Goal: Transaction & Acquisition: Obtain resource

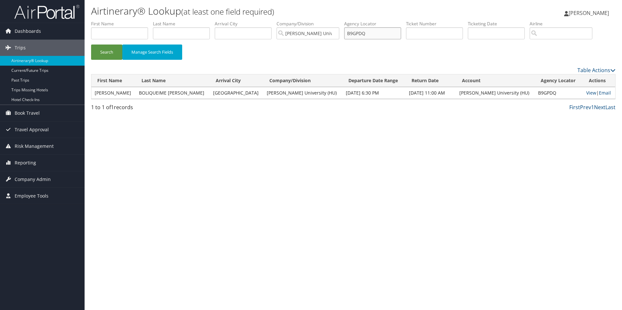
click at [376, 31] on input "B9GPDQ" at bounding box center [372, 33] width 57 height 12
drag, startPoint x: 376, startPoint y: 31, endPoint x: 360, endPoint y: 32, distance: 16.3
click at [360, 32] on input "B9GPDQ" at bounding box center [372, 33] width 57 height 12
paste input "CMP3LJ"
type input "CMP3LJ"
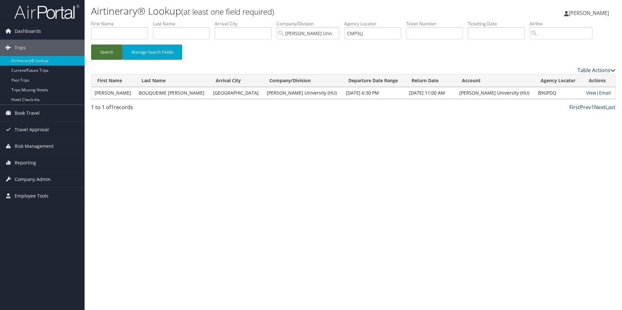
click at [103, 52] on button "Search" at bounding box center [106, 52] width 31 height 15
click at [586, 93] on link "View" at bounding box center [591, 93] width 10 height 6
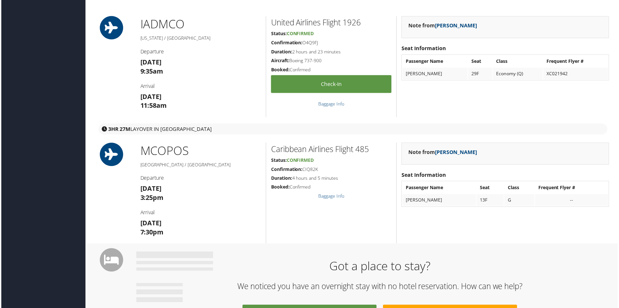
scroll to position [260, 0]
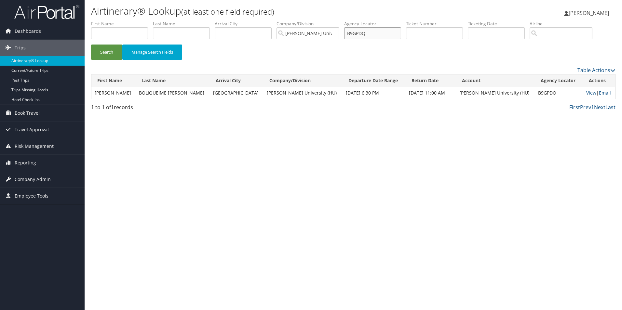
click at [379, 32] on input "B9GPDQ" at bounding box center [372, 33] width 57 height 12
drag, startPoint x: 379, startPoint y: 32, endPoint x: 350, endPoint y: 33, distance: 29.6
click at [350, 33] on input "B9GPDQ" at bounding box center [372, 33] width 57 height 12
paste input "Z00KY"
type input "BZ00KY"
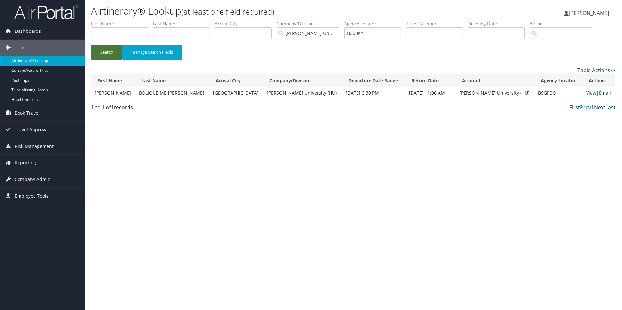
click at [108, 53] on button "Search" at bounding box center [106, 52] width 31 height 15
click at [587, 94] on link "View" at bounding box center [592, 93] width 10 height 6
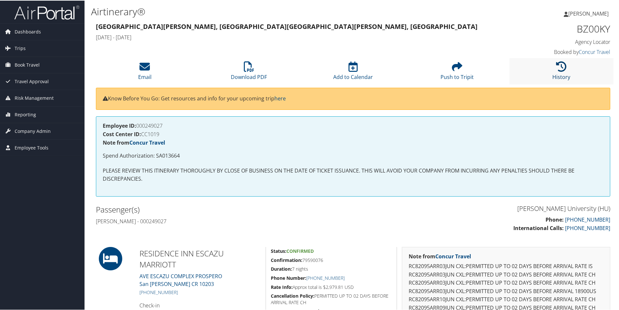
click at [564, 69] on icon at bounding box center [561, 66] width 10 height 10
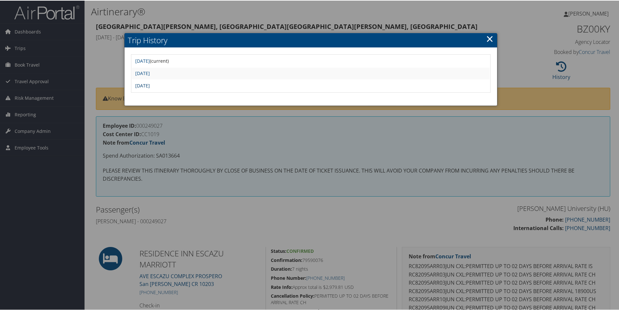
click at [150, 85] on link "[DATE]" at bounding box center [142, 85] width 15 height 6
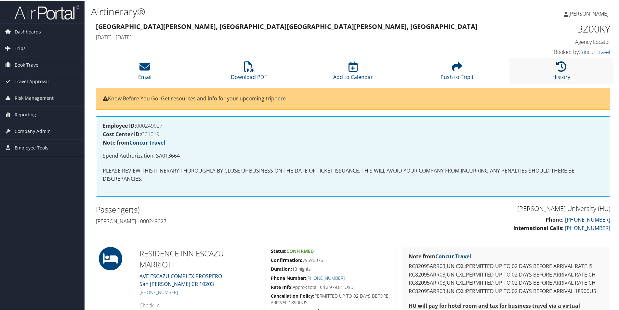
click at [559, 67] on icon at bounding box center [561, 66] width 10 height 10
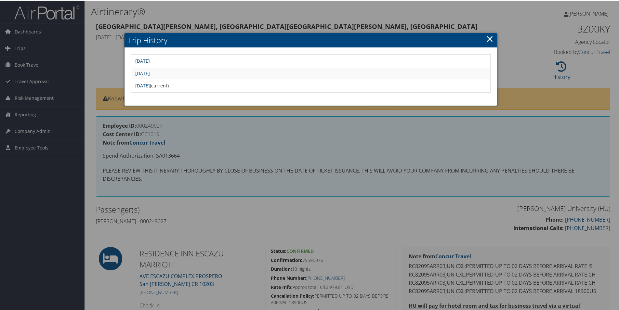
click at [150, 58] on link "Thu Jun 5 08:52:36 MDT 2025" at bounding box center [142, 60] width 15 height 6
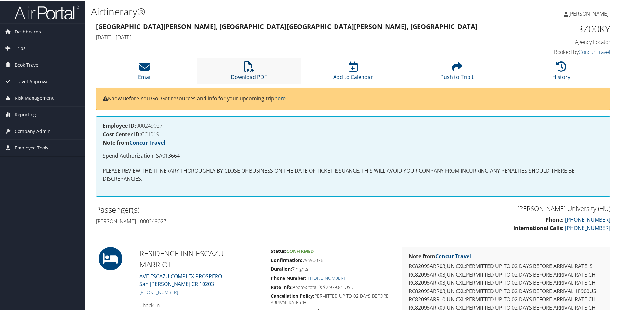
click at [253, 70] on icon at bounding box center [249, 66] width 10 height 10
drag, startPoint x: 315, startPoint y: 37, endPoint x: 319, endPoint y: 36, distance: 4.1
click at [318, 36] on h4 "Mon 09 Jun 2025 - Mon 16 Jun 2025" at bounding box center [287, 36] width 383 height 7
click at [561, 63] on icon at bounding box center [561, 66] width 10 height 10
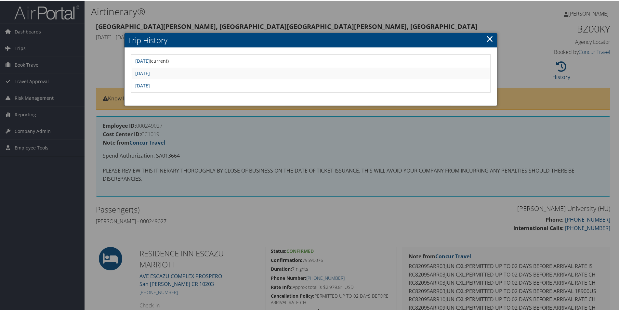
click at [384, 20] on div at bounding box center [311, 155] width 622 height 310
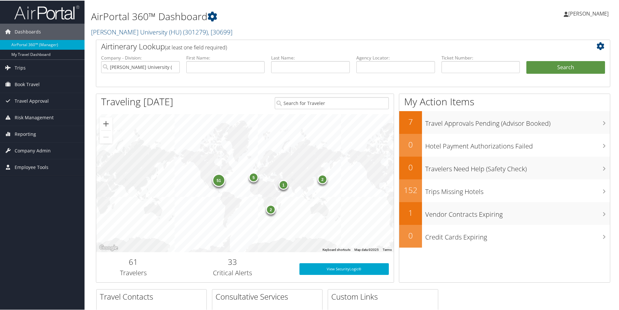
click at [260, 128] on div "51 2 5 2 1" at bounding box center [245, 182] width 298 height 138
click at [252, 106] on div "Traveling Today" at bounding box center [183, 101] width 174 height 17
click at [365, 64] on input "text" at bounding box center [395, 66] width 79 height 12
drag, startPoint x: 366, startPoint y: 64, endPoint x: 373, endPoint y: 63, distance: 7.0
click at [373, 63] on input "text" at bounding box center [395, 66] width 79 height 12
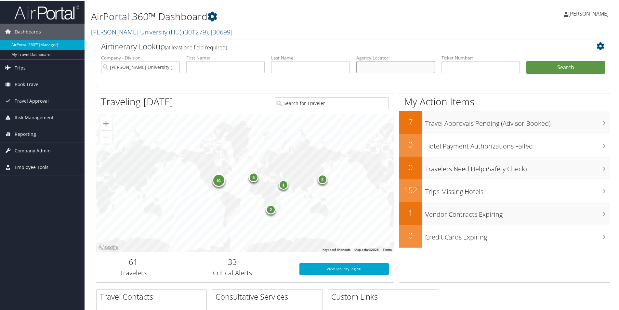
paste input "BZ00KY"
type input "BZ00KY"
click at [539, 66] on button "Search" at bounding box center [565, 66] width 79 height 13
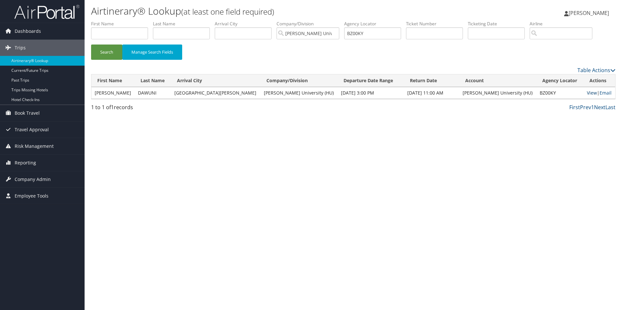
click at [587, 93] on link "View" at bounding box center [592, 93] width 10 height 6
drag, startPoint x: 374, startPoint y: 35, endPoint x: 340, endPoint y: 30, distance: 33.6
click at [343, 20] on ul "First Name Last Name Departure City Arrival City Company/Division Howard Univer…" at bounding box center [353, 20] width 524 height 0
paste input "CMP3LJ"
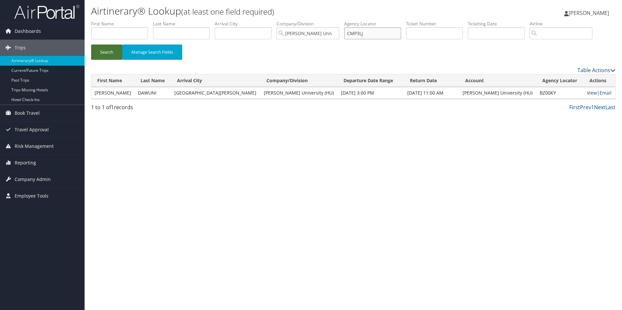
type input "CMP3LJ"
click at [110, 50] on button "Search" at bounding box center [106, 52] width 31 height 15
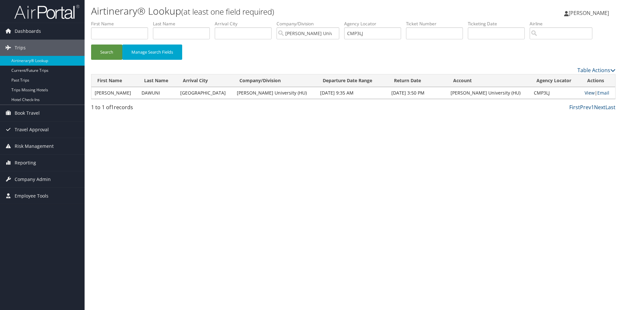
click at [584, 94] on link "View" at bounding box center [589, 93] width 10 height 6
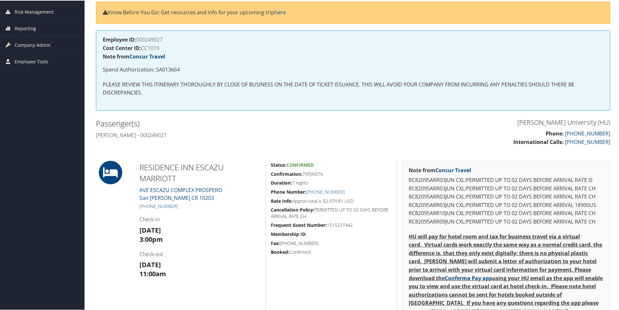
scroll to position [98, 0]
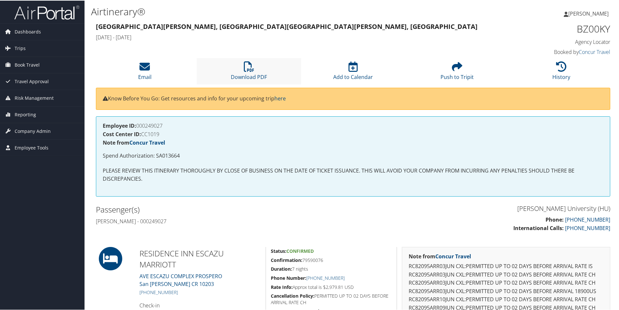
click at [242, 66] on li "Download PDF" at bounding box center [249, 71] width 104 height 26
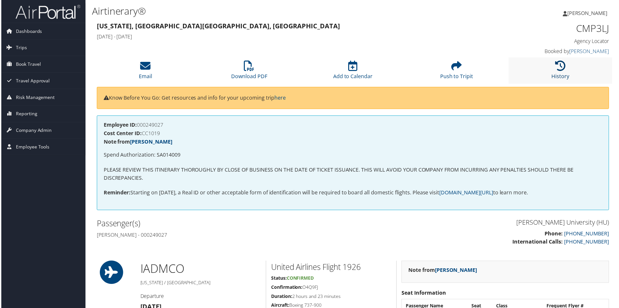
click at [563, 62] on icon at bounding box center [561, 66] width 10 height 10
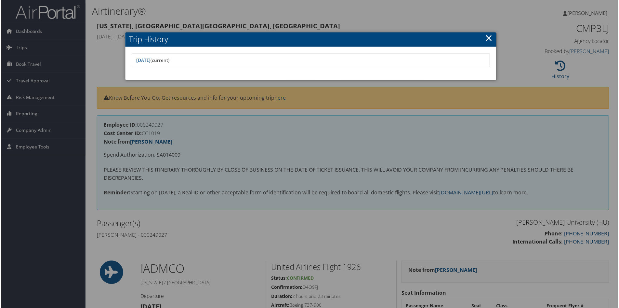
click at [457, 7] on div at bounding box center [311, 155] width 622 height 310
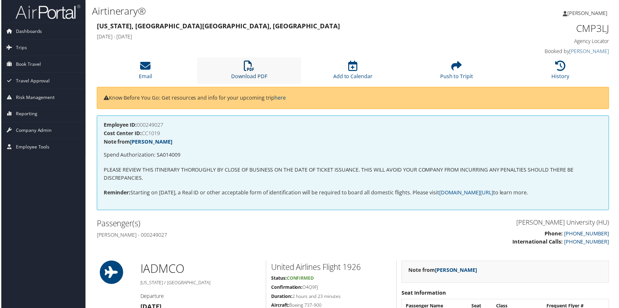
click at [245, 69] on icon at bounding box center [249, 66] width 10 height 10
